Goal: Information Seeking & Learning: Learn about a topic

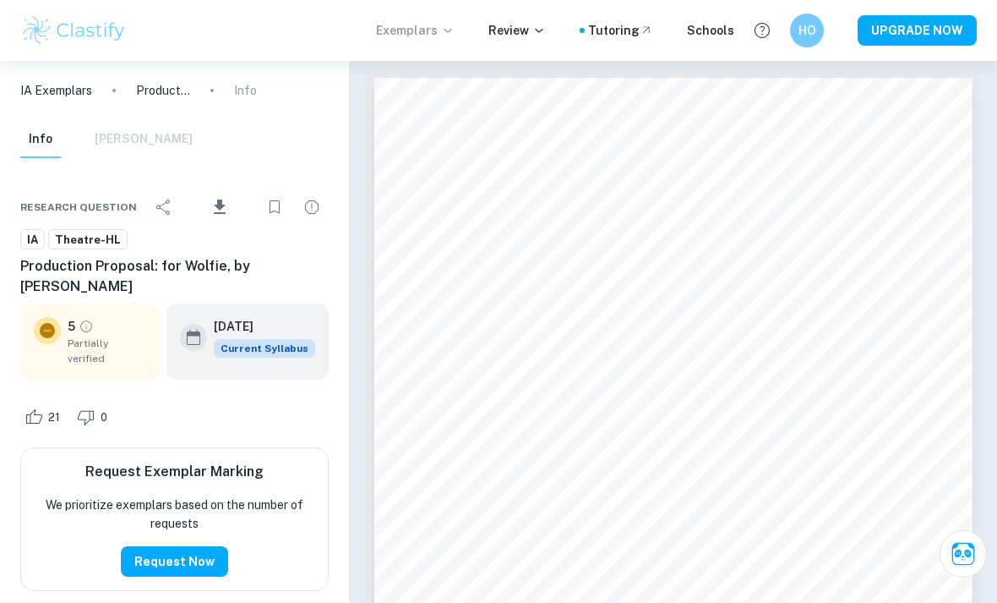
click at [411, 30] on p "Exemplars" at bounding box center [415, 30] width 79 height 19
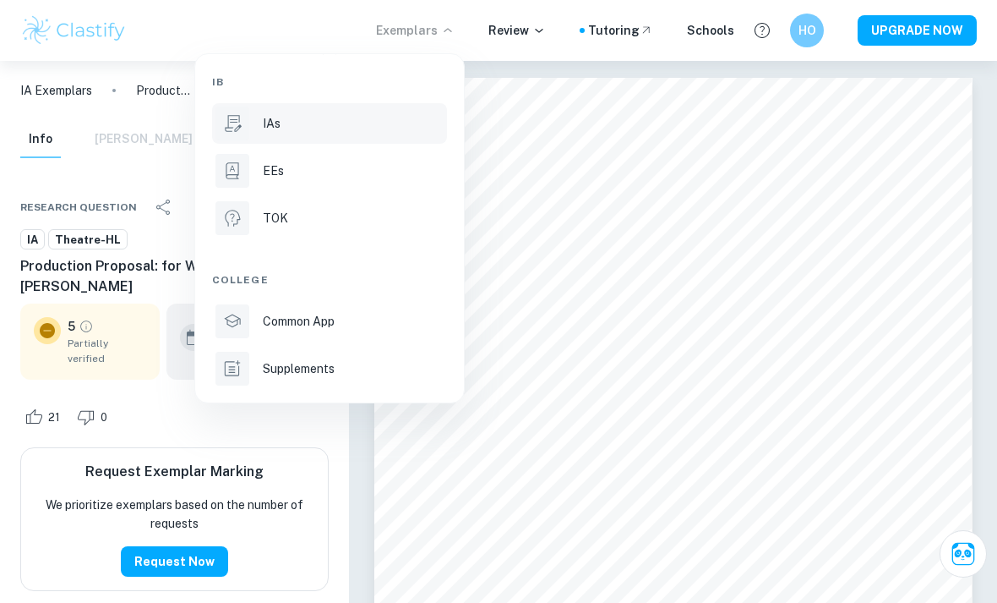
click at [273, 137] on li "IAs" at bounding box center [329, 123] width 235 height 41
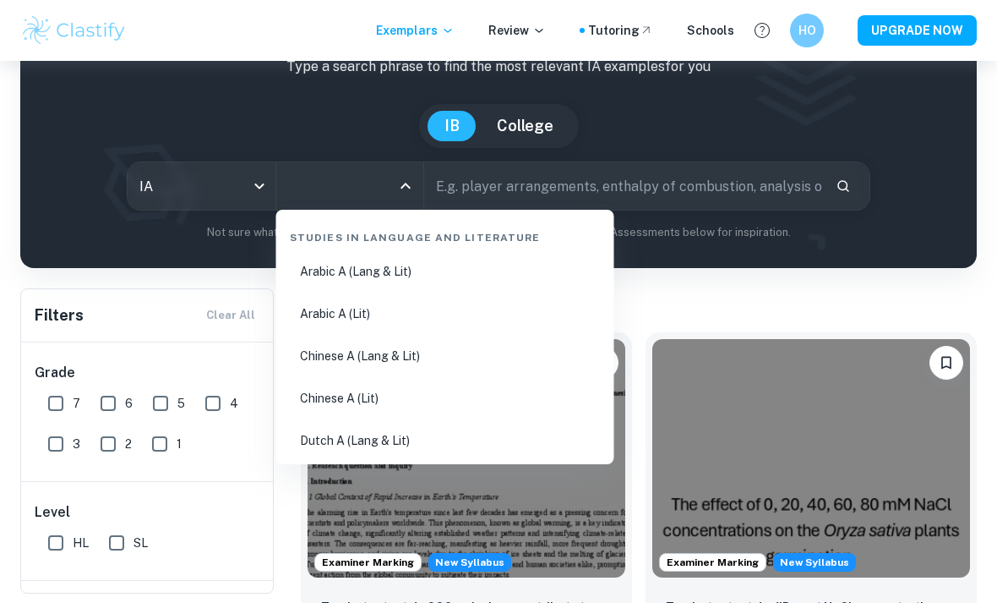
click at [372, 174] on input "All Subjects" at bounding box center [337, 186] width 107 height 32
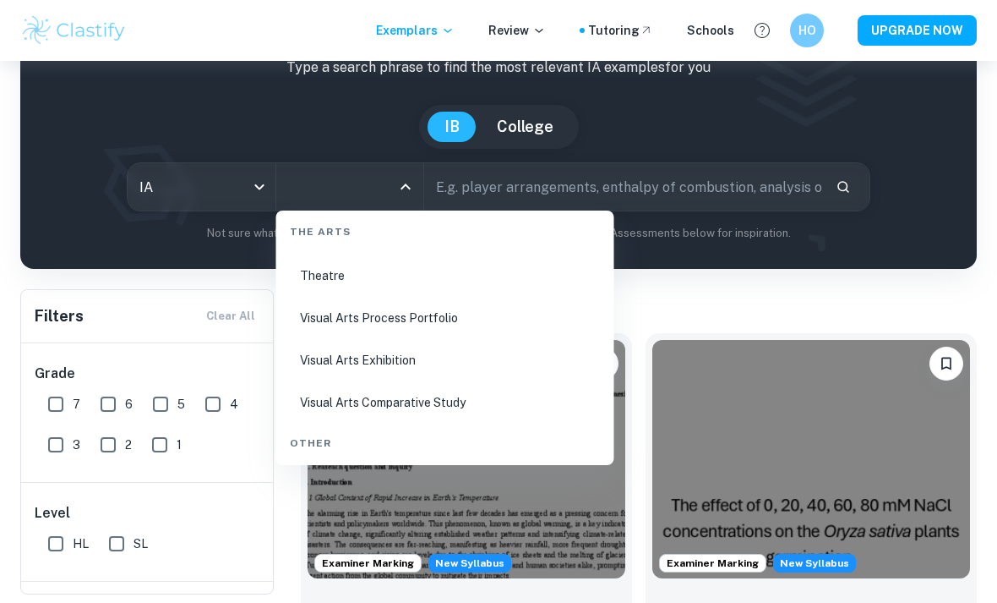
scroll to position [3118, 0]
click at [328, 352] on li "Theatre" at bounding box center [445, 356] width 325 height 39
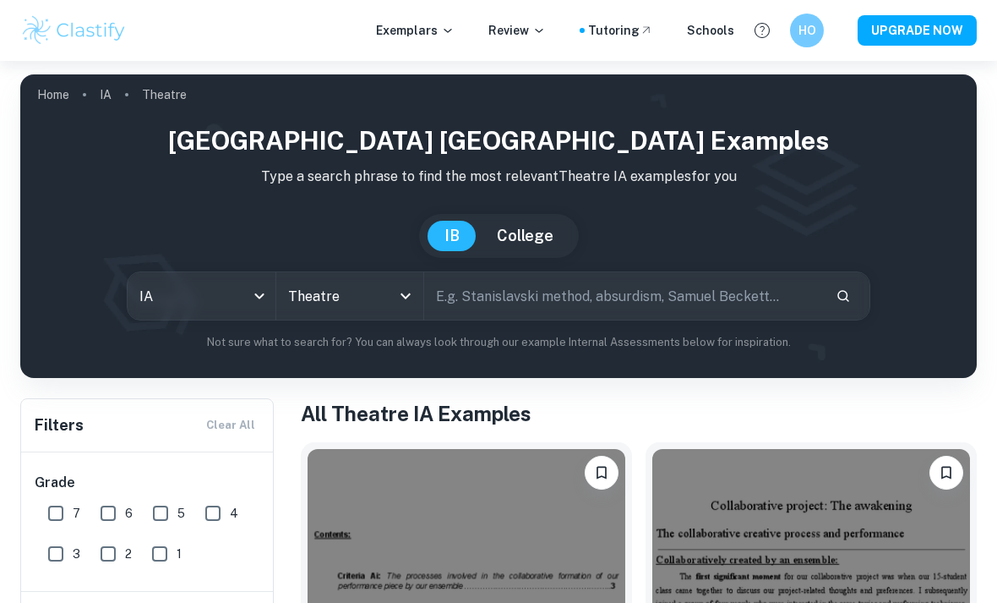
click at [507, 284] on input "text" at bounding box center [623, 295] width 398 height 47
type input "p"
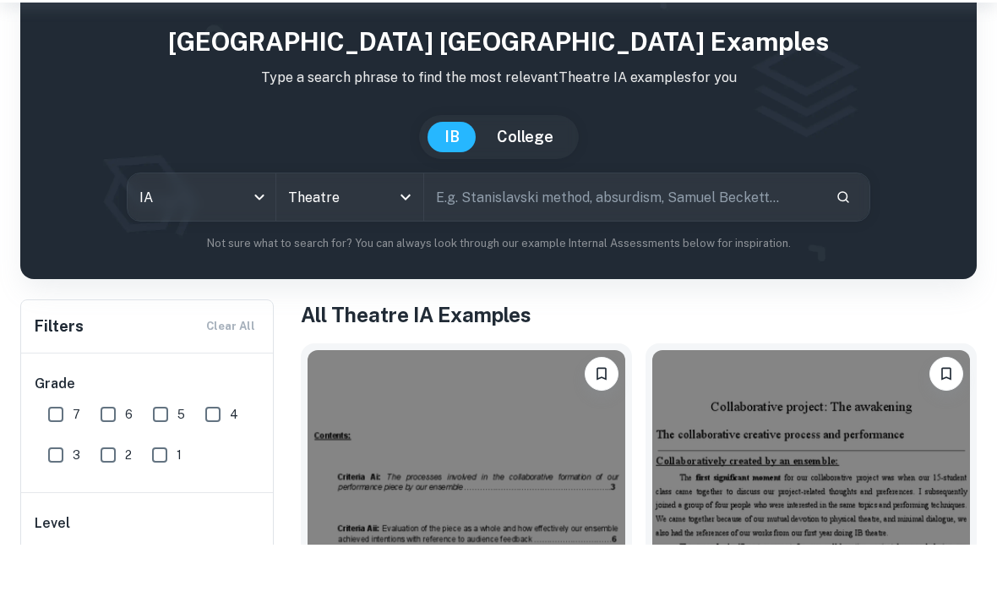
scroll to position [56, 0]
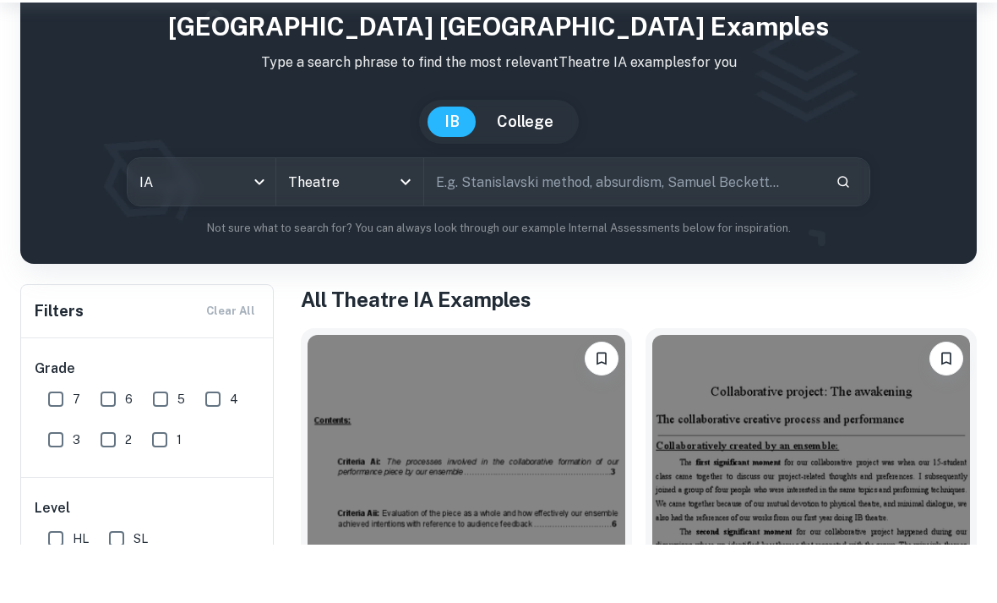
click at [204, 440] on input "4" at bounding box center [213, 457] width 34 height 34
checkbox input "true"
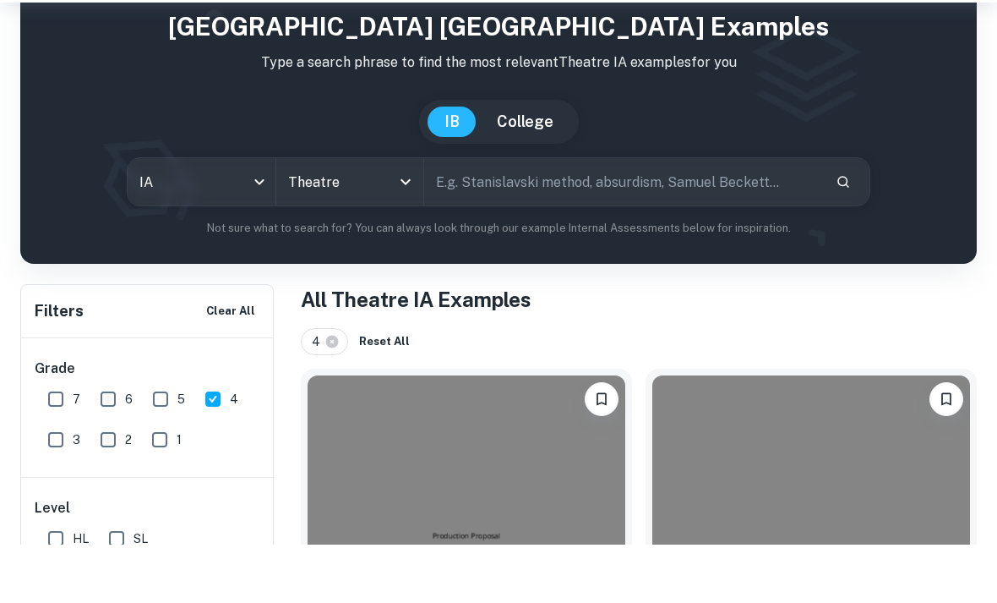
scroll to position [114, 0]
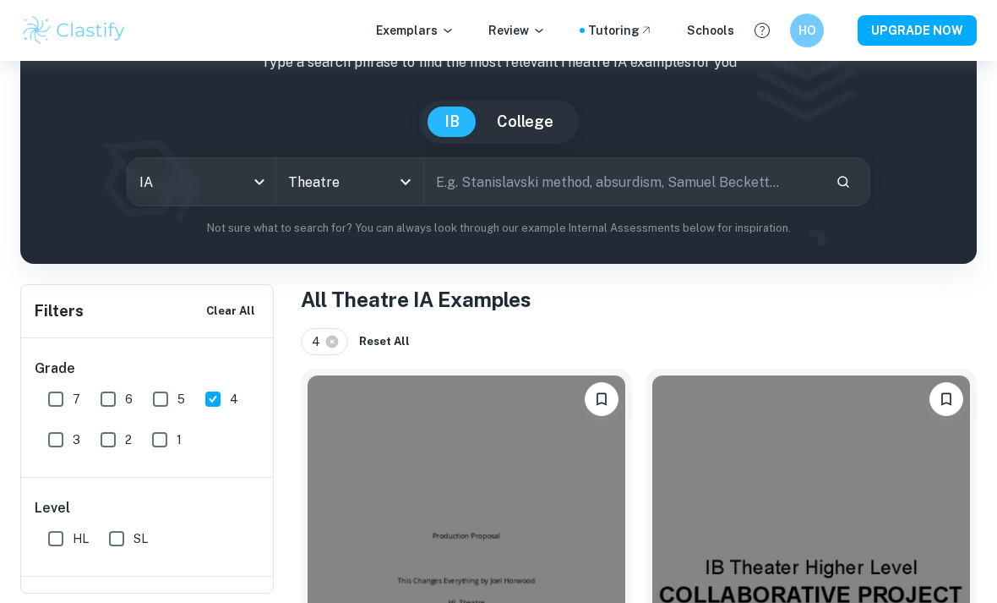
click at [57, 439] on input "3" at bounding box center [56, 440] width 34 height 34
checkbox input "true"
click at [97, 440] on input "2" at bounding box center [108, 440] width 34 height 34
checkbox input "true"
click at [142, 442] on div "2" at bounding box center [120, 436] width 52 height 41
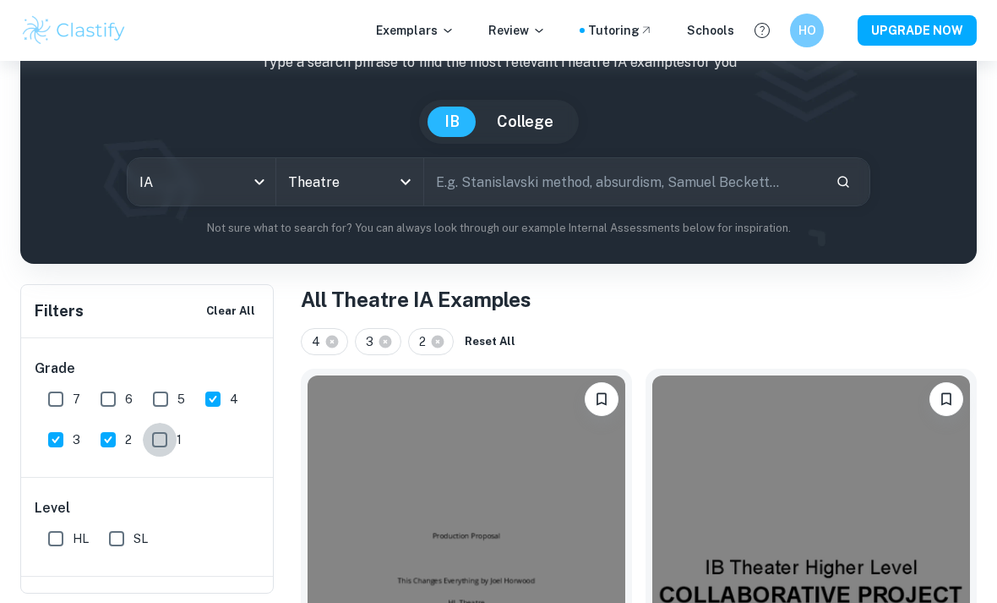
click at [163, 440] on input "1" at bounding box center [160, 440] width 34 height 34
checkbox input "true"
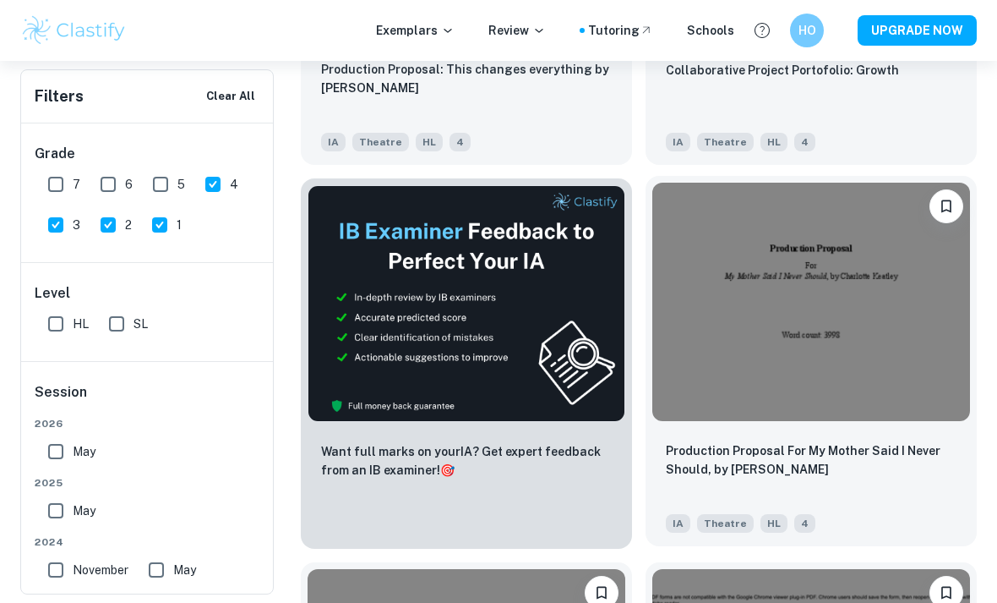
scroll to position [689, 0]
click at [787, 354] on img at bounding box center [811, 301] width 318 height 238
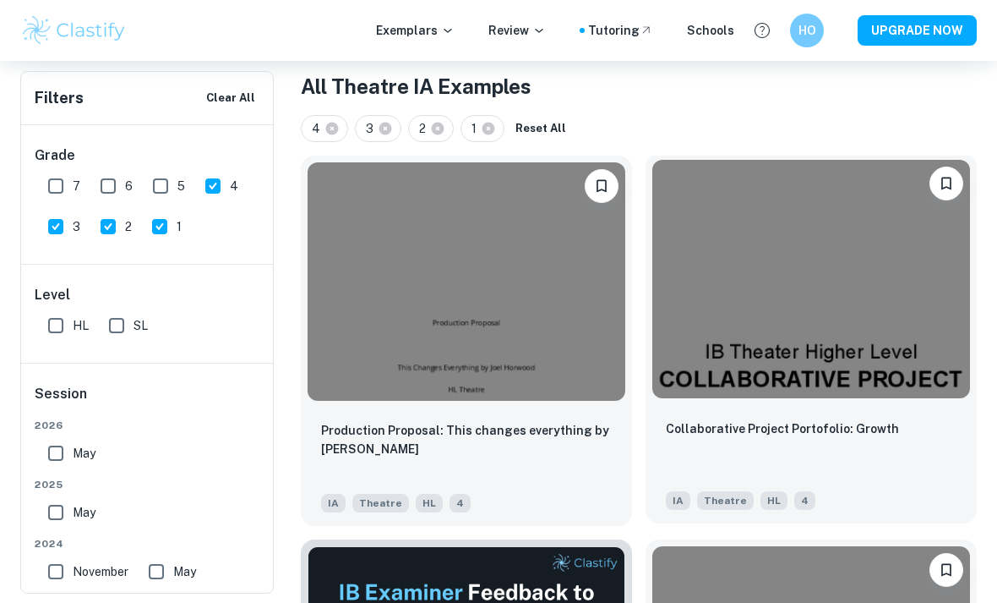
scroll to position [316, 0]
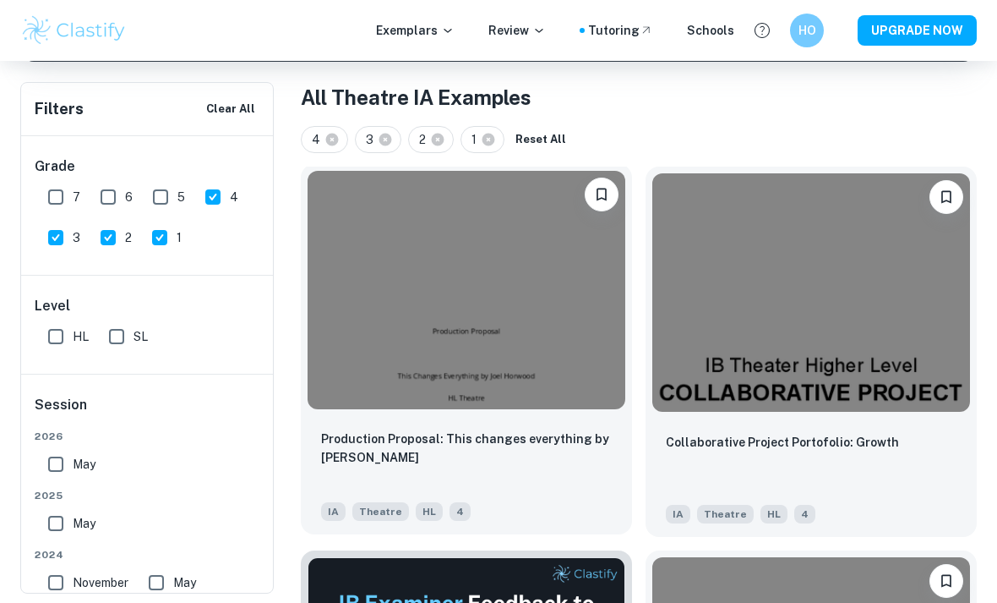
click at [461, 311] on img at bounding box center [467, 290] width 318 height 238
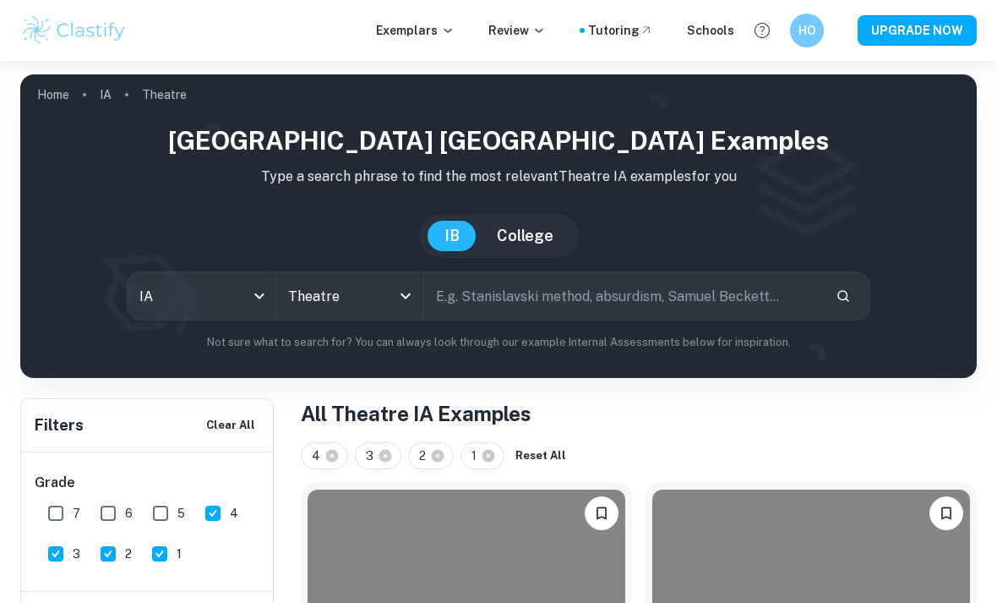
click at [536, 236] on button "College" at bounding box center [525, 236] width 90 height 30
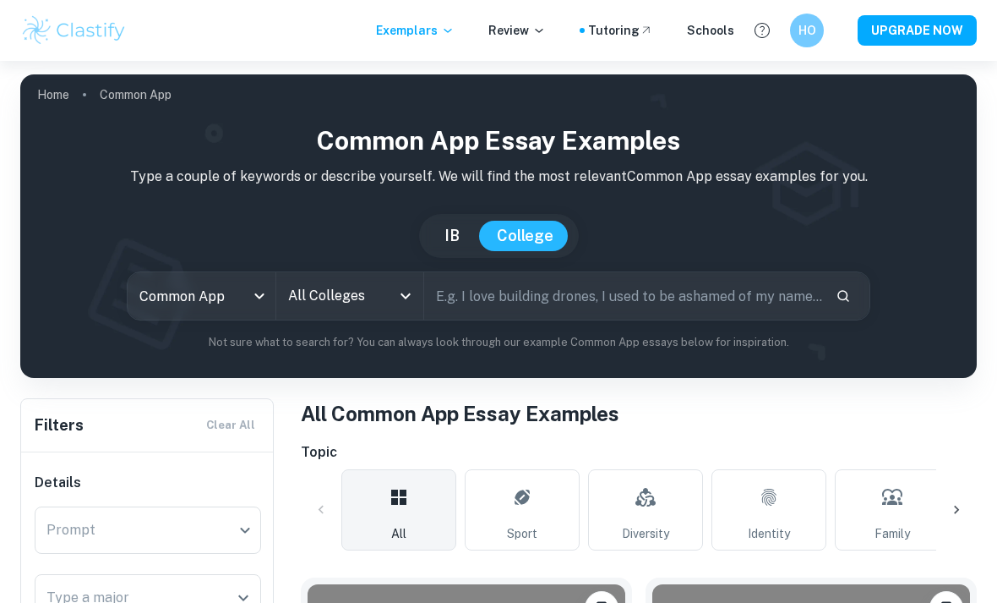
click at [499, 294] on input "text" at bounding box center [623, 295] width 398 height 47
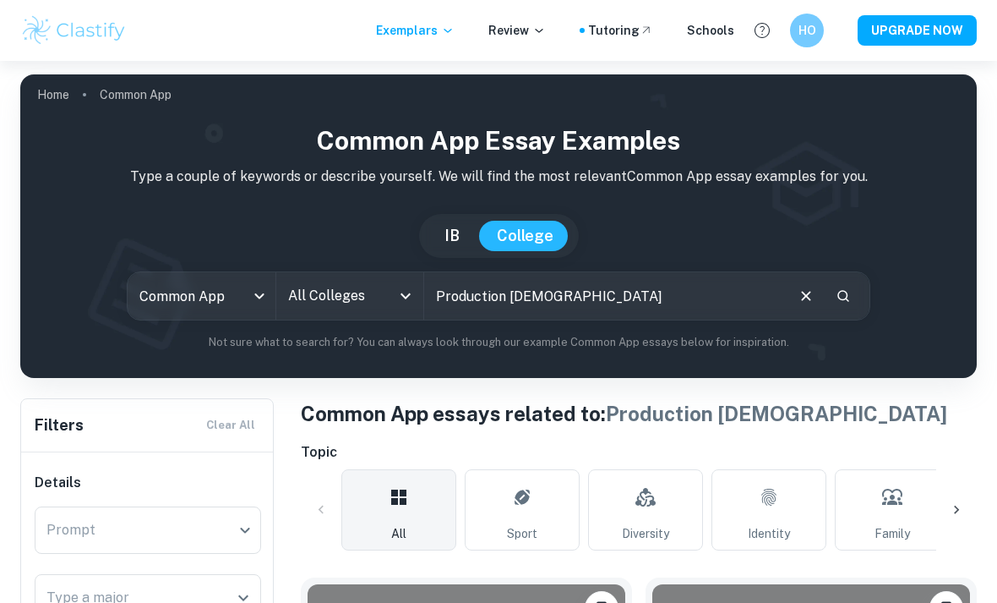
click at [669, 259] on div "Common App Essay Examples Type a couple of keywords or describe yourself. We wi…" at bounding box center [499, 236] width 930 height 229
click at [635, 282] on input "Production [DEMOGRAPHIC_DATA]" at bounding box center [603, 295] width 359 height 47
click at [619, 292] on input "Production [DEMOGRAPHIC_DATA]" at bounding box center [603, 295] width 359 height 47
type input "Production proposal"
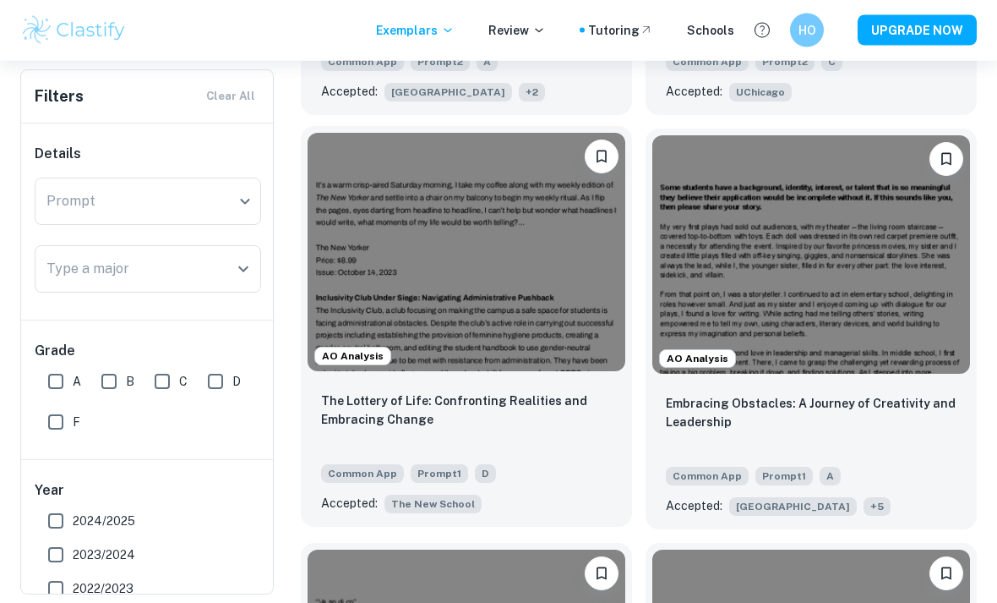
scroll to position [863, 0]
click at [477, 272] on img at bounding box center [467, 252] width 318 height 238
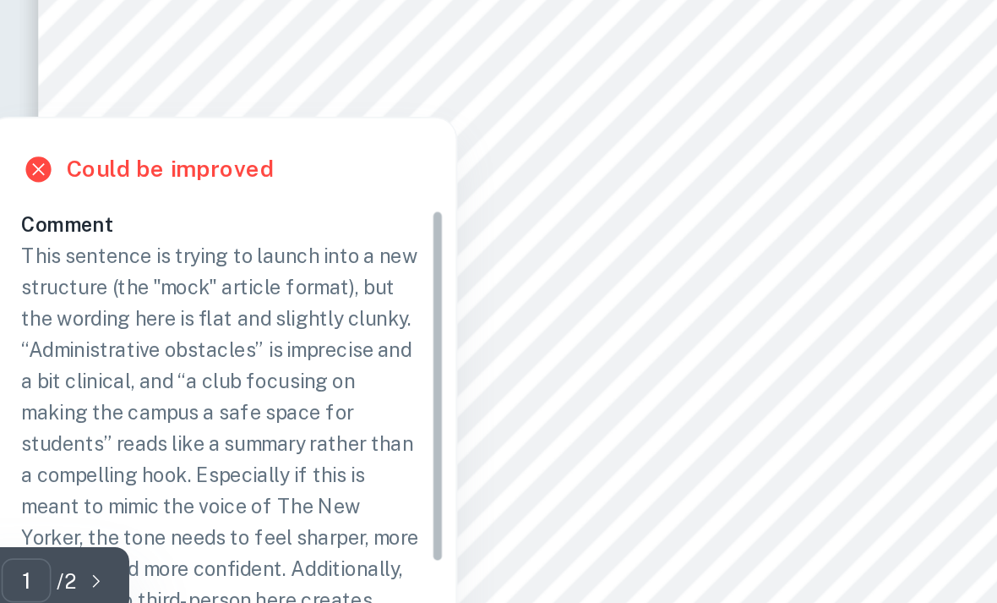
scroll to position [140, 0]
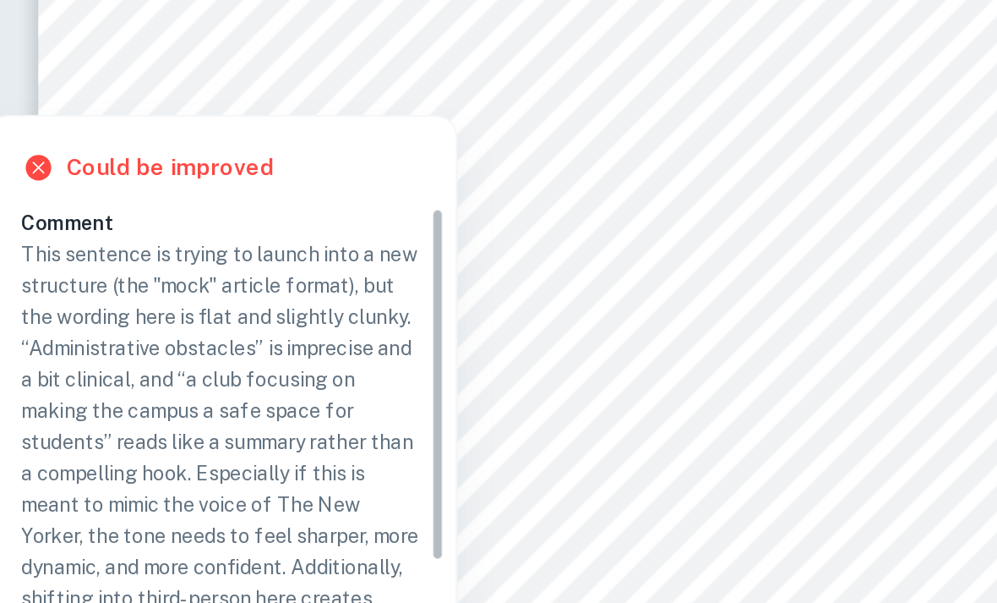
click at [95, 257] on div at bounding box center [178, 266] width 167 height 19
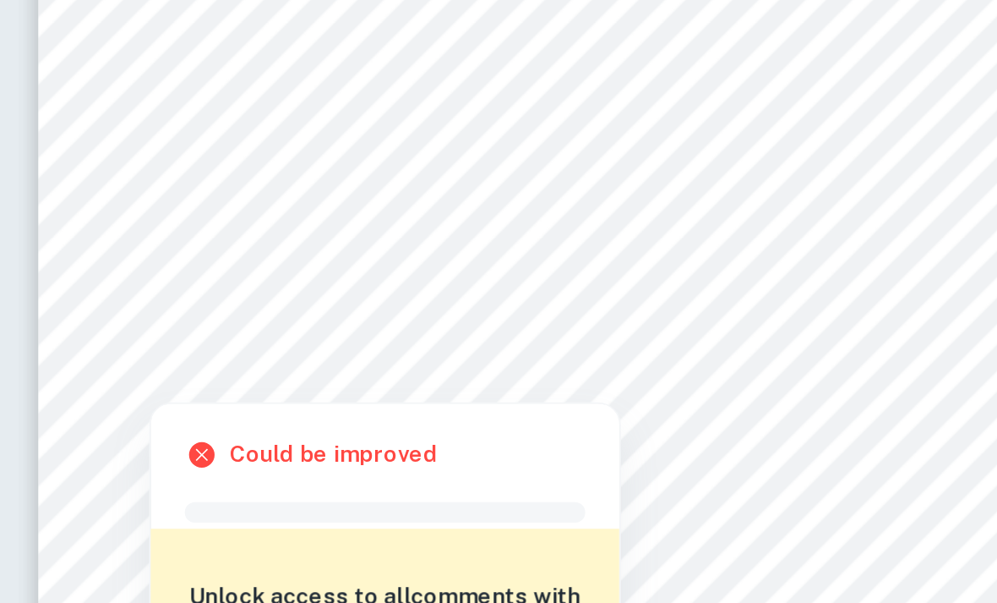
click at [93, 428] on div at bounding box center [277, 437] width 368 height 18
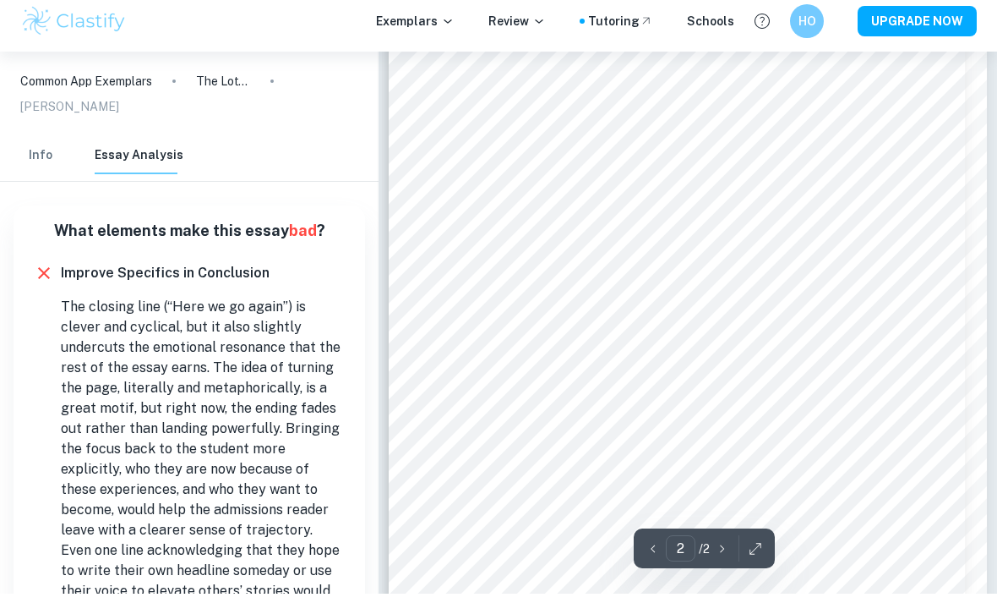
scroll to position [374, 0]
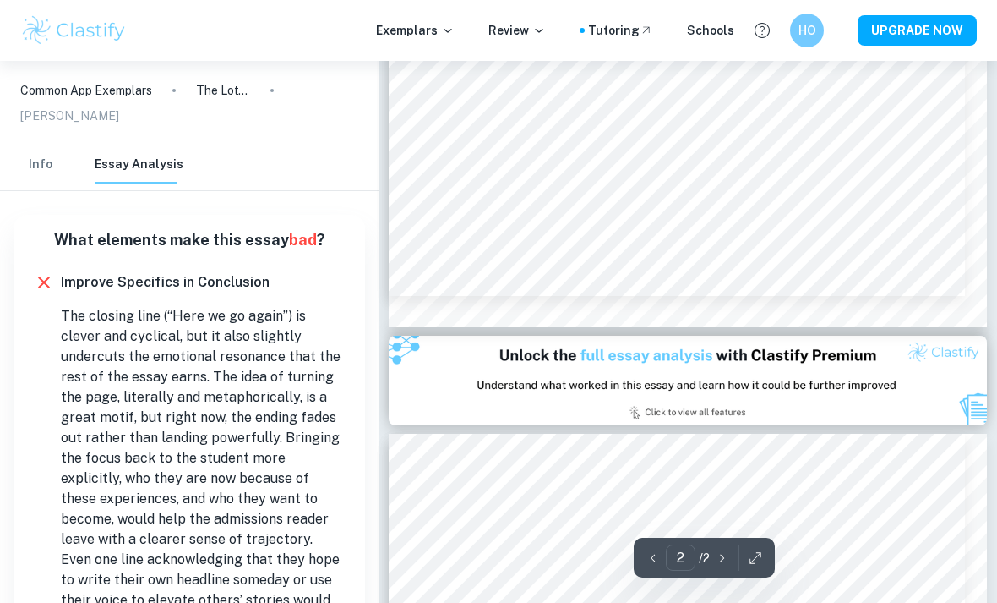
type input "1"
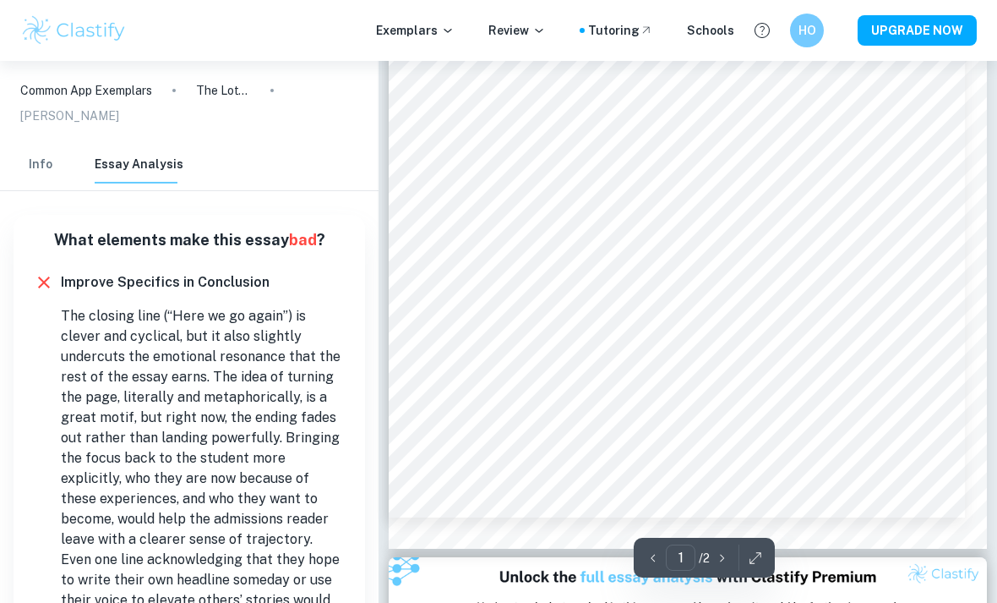
scroll to position [0, 0]
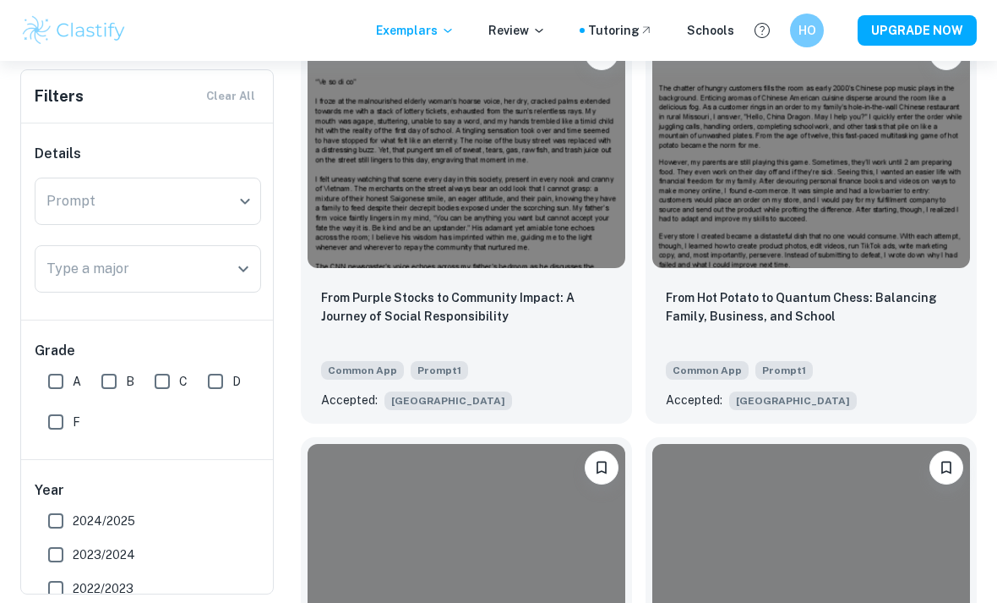
scroll to position [1398, 0]
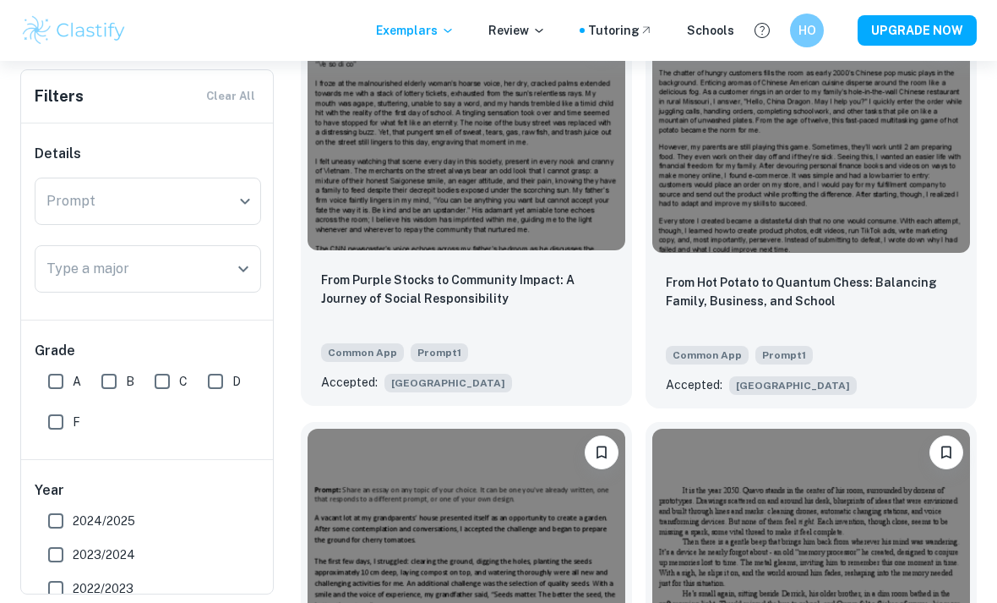
click at [498, 189] on img at bounding box center [467, 131] width 318 height 238
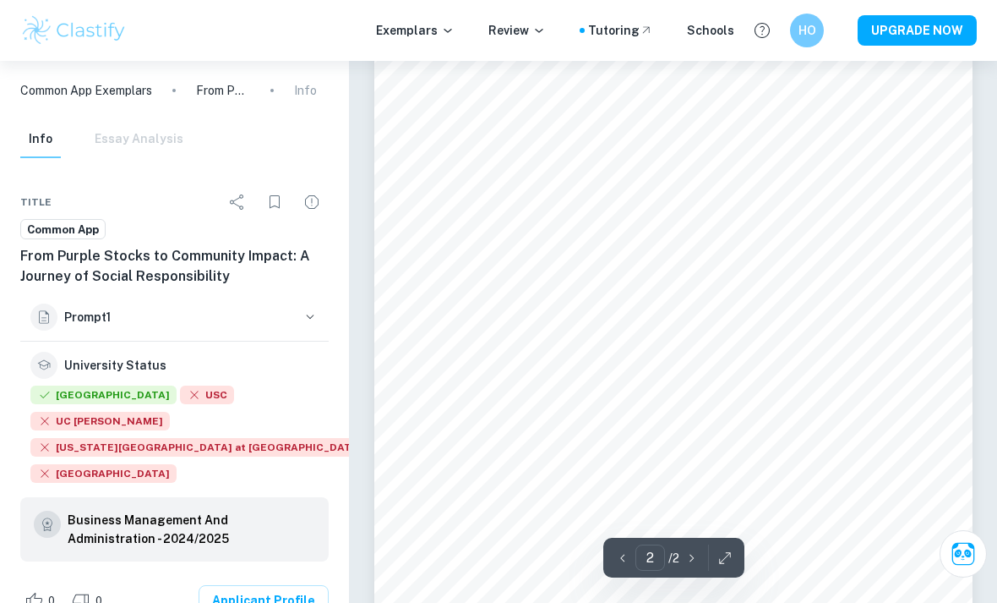
scroll to position [312, 0]
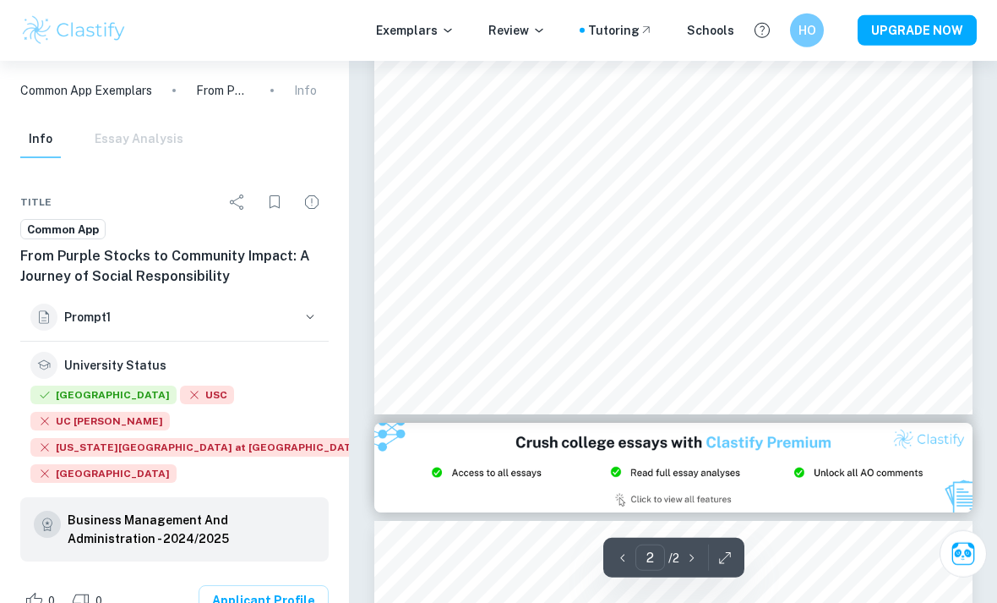
type input "1"
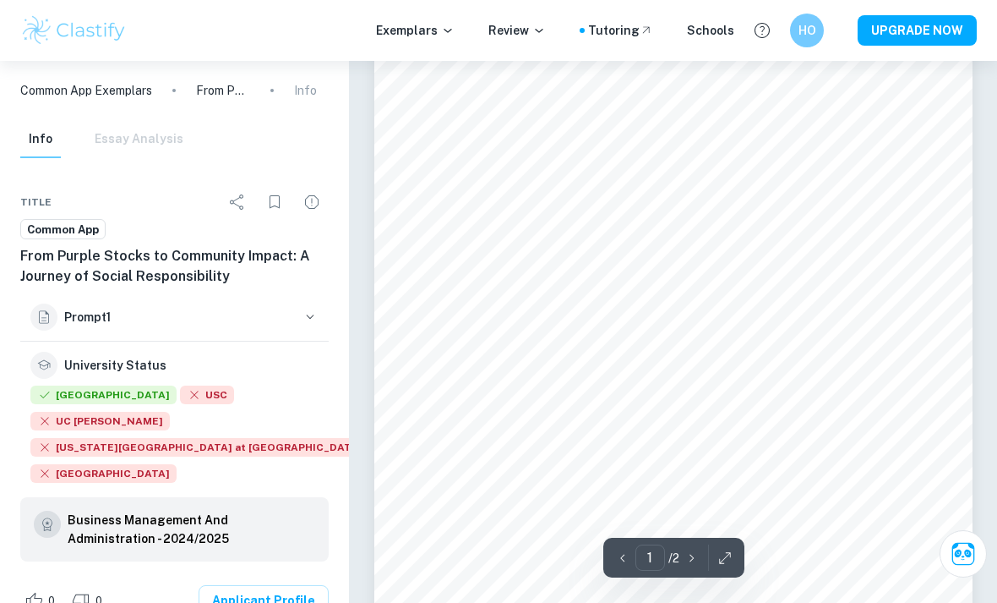
scroll to position [0, 0]
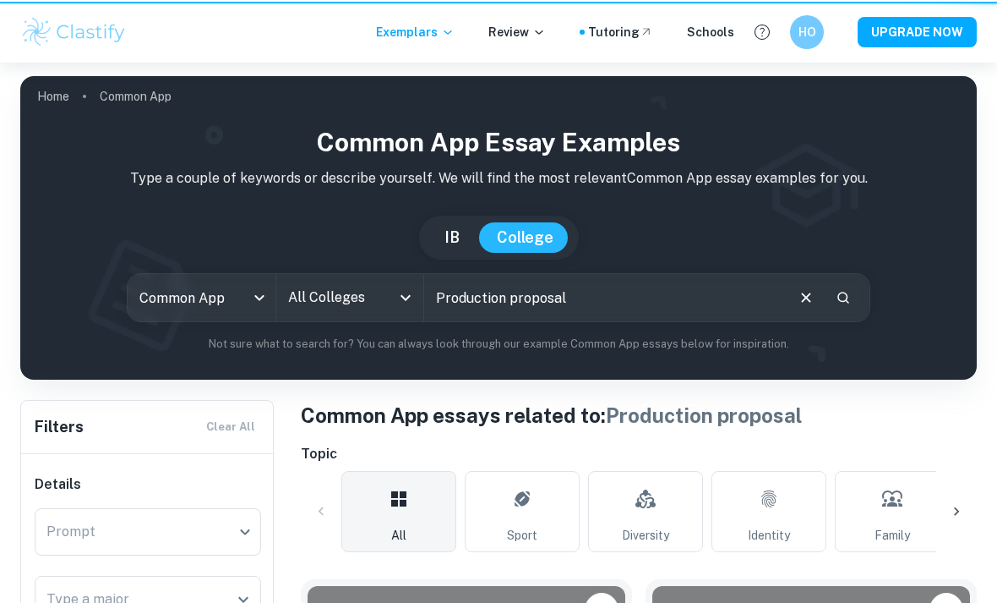
scroll to position [1452, 0]
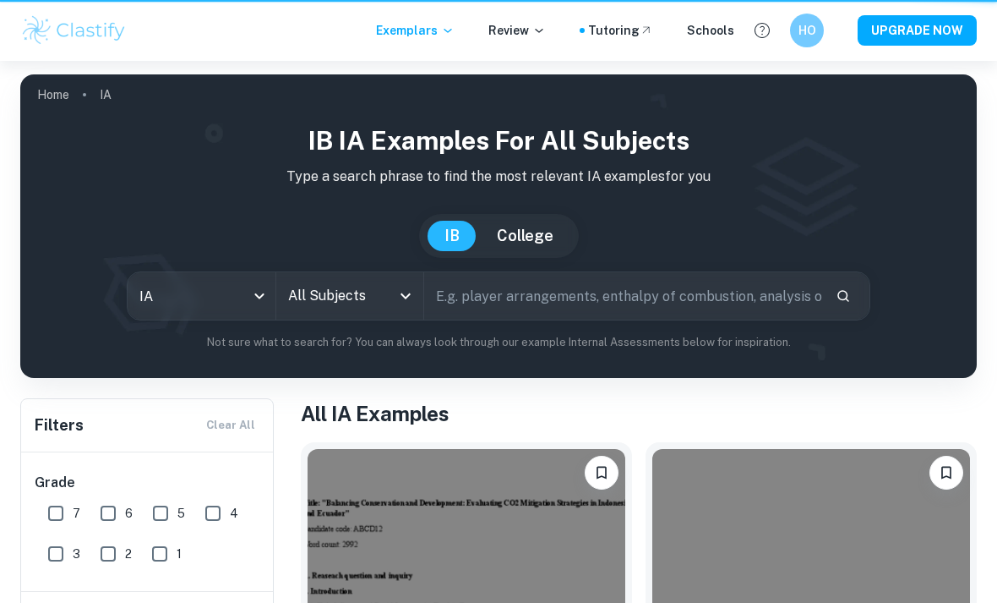
scroll to position [164, 0]
